Goal: Transaction & Acquisition: Purchase product/service

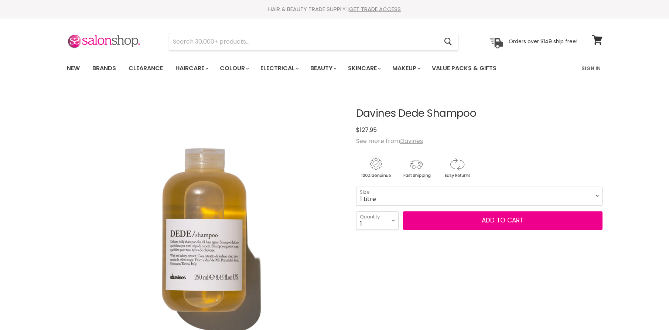
select select "1 Litre"
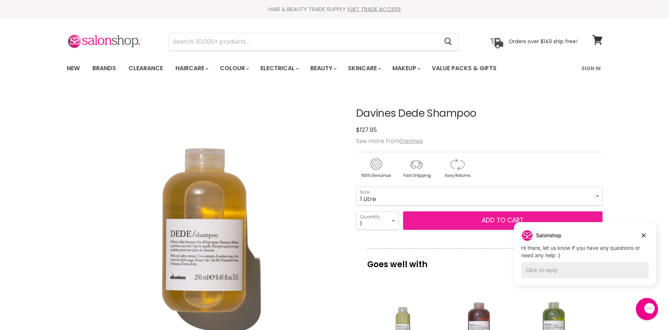
click at [472, 225] on button "Add to cart" at bounding box center [502, 220] width 199 height 18
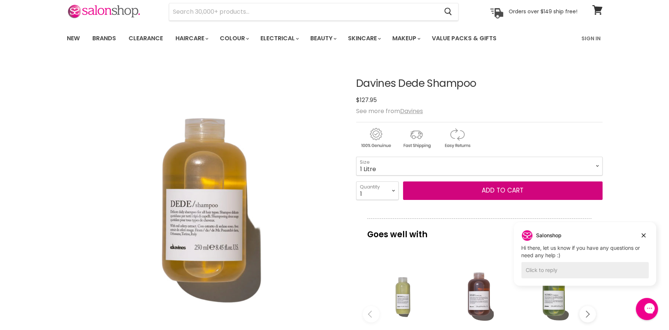
scroll to position [73, 0]
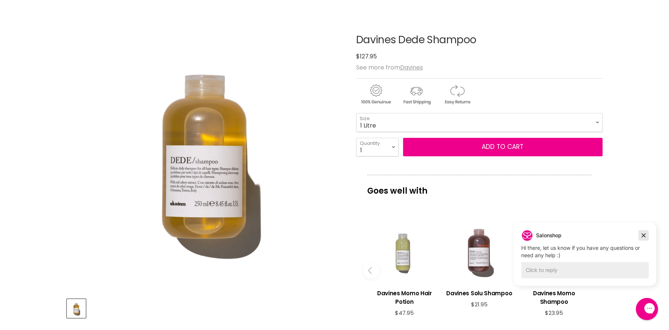
click at [645, 233] on icon "Dismiss campaign" at bounding box center [642, 235] width 7 height 9
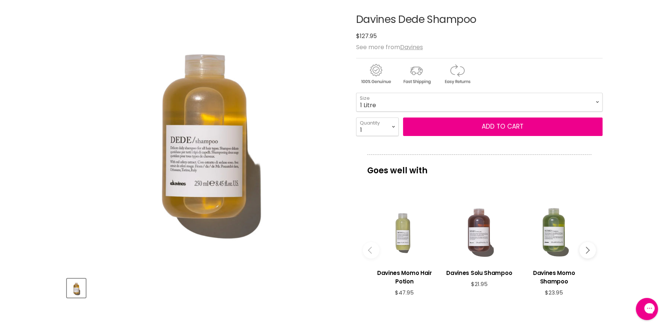
scroll to position [111, 0]
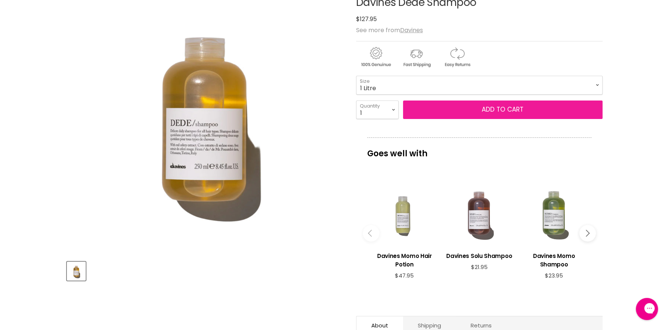
click at [485, 114] on button "Add to cart" at bounding box center [502, 109] width 199 height 18
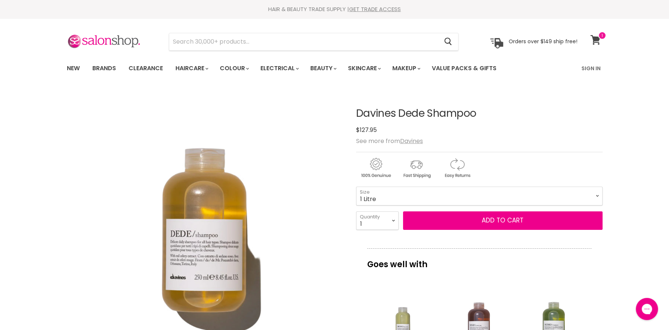
click at [598, 41] on icon at bounding box center [595, 40] width 10 height 10
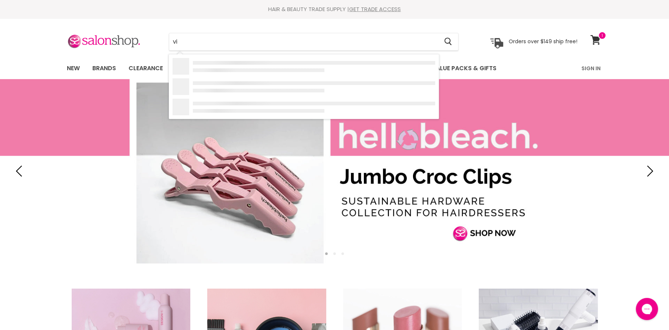
type input "v"
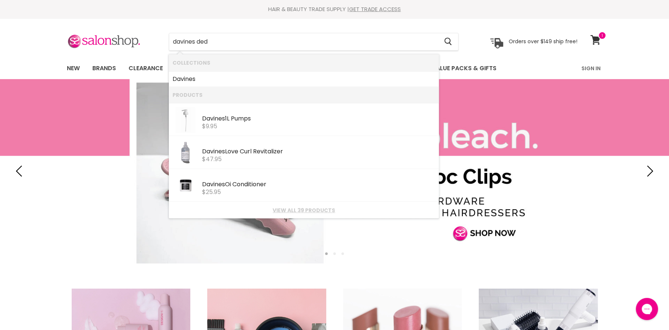
type input "davines dede"
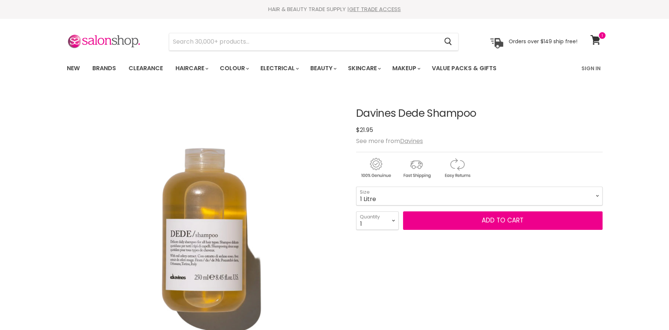
click at [356, 186] on select "75ml 250ml 1 Litre" at bounding box center [479, 195] width 246 height 18
select select "1 Litre"
